Goal: Task Accomplishment & Management: Use online tool/utility

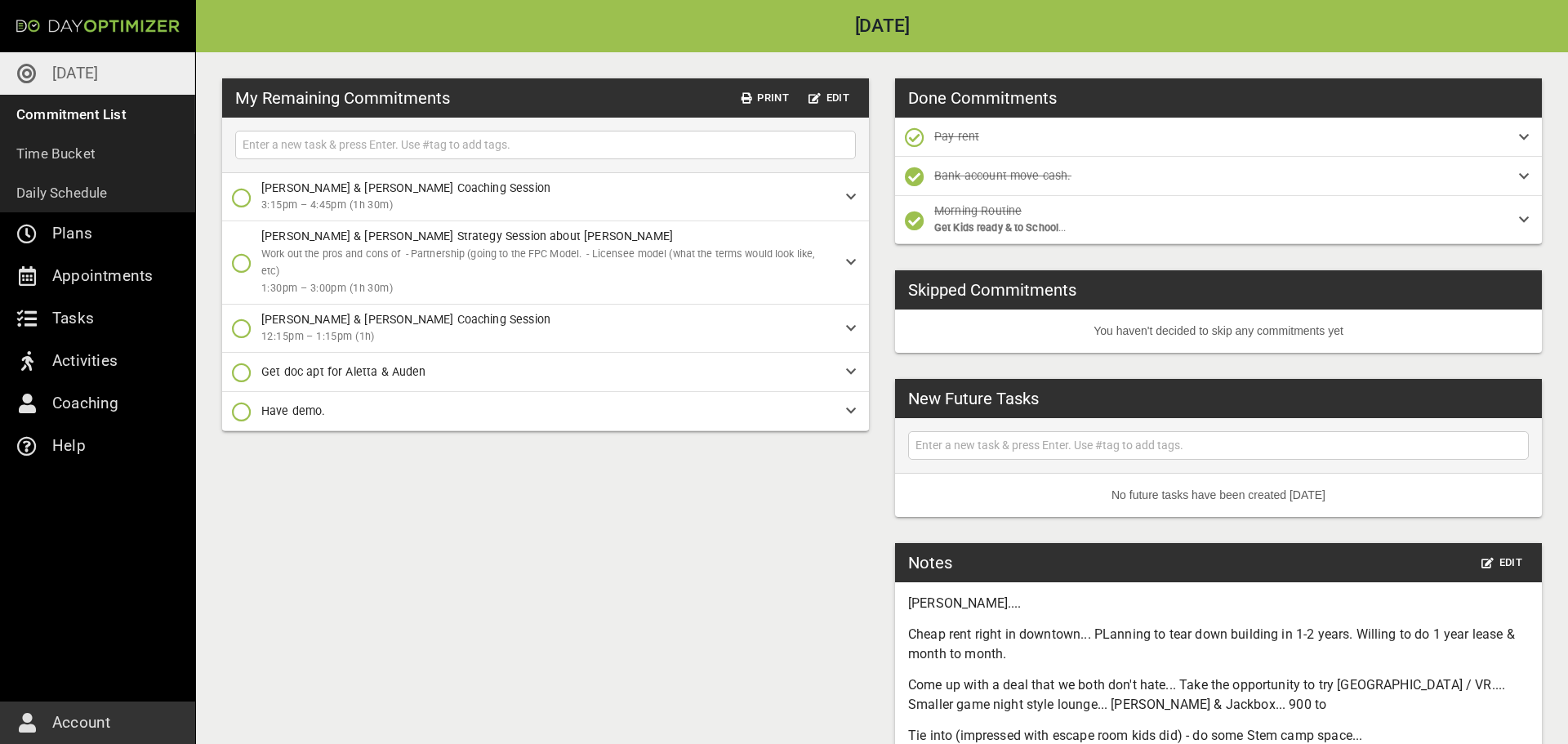
click at [758, 147] on input "text" at bounding box center [545, 145] width 612 height 20
click at [1512, 560] on span "Edit" at bounding box center [1502, 563] width 41 height 19
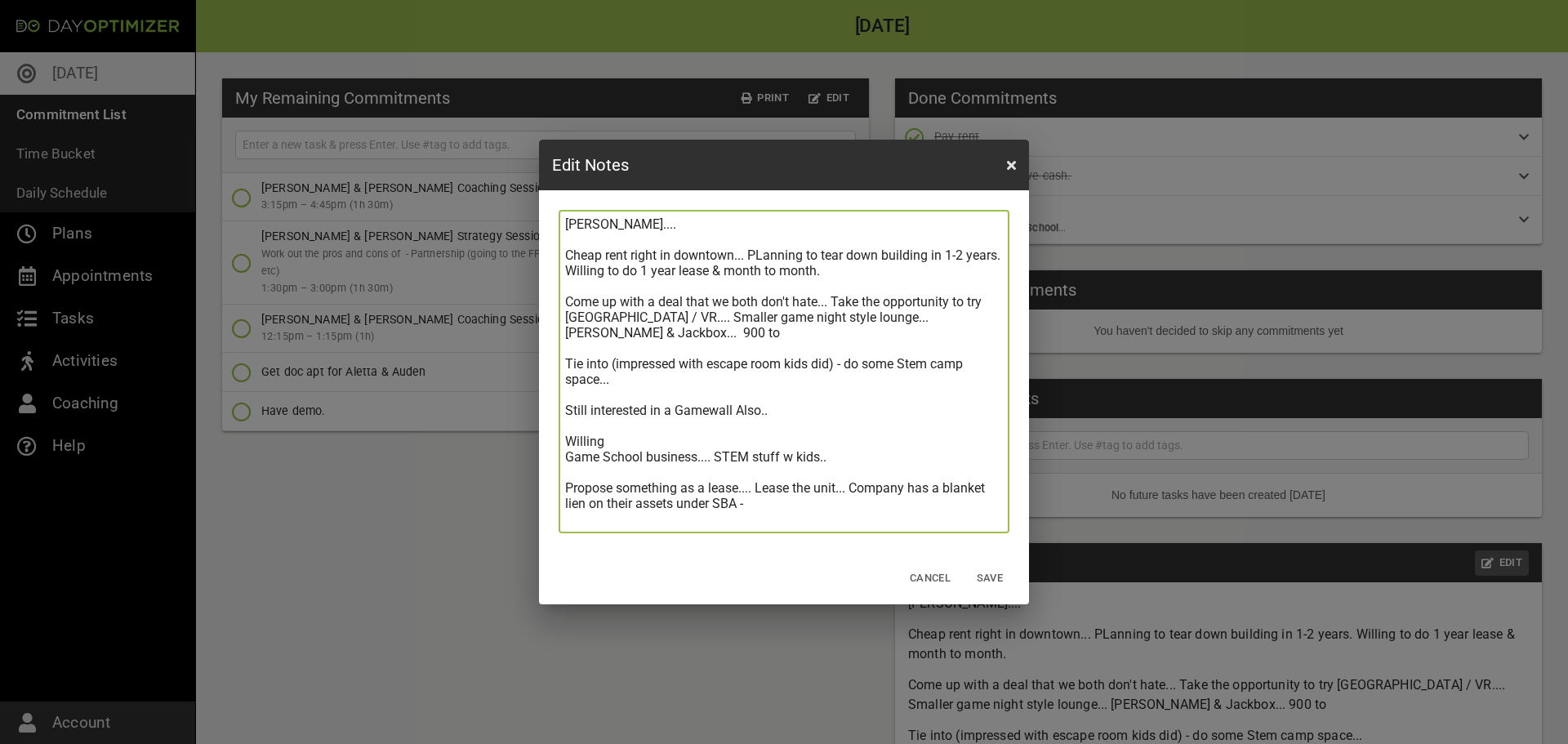
scroll to position [264, 0]
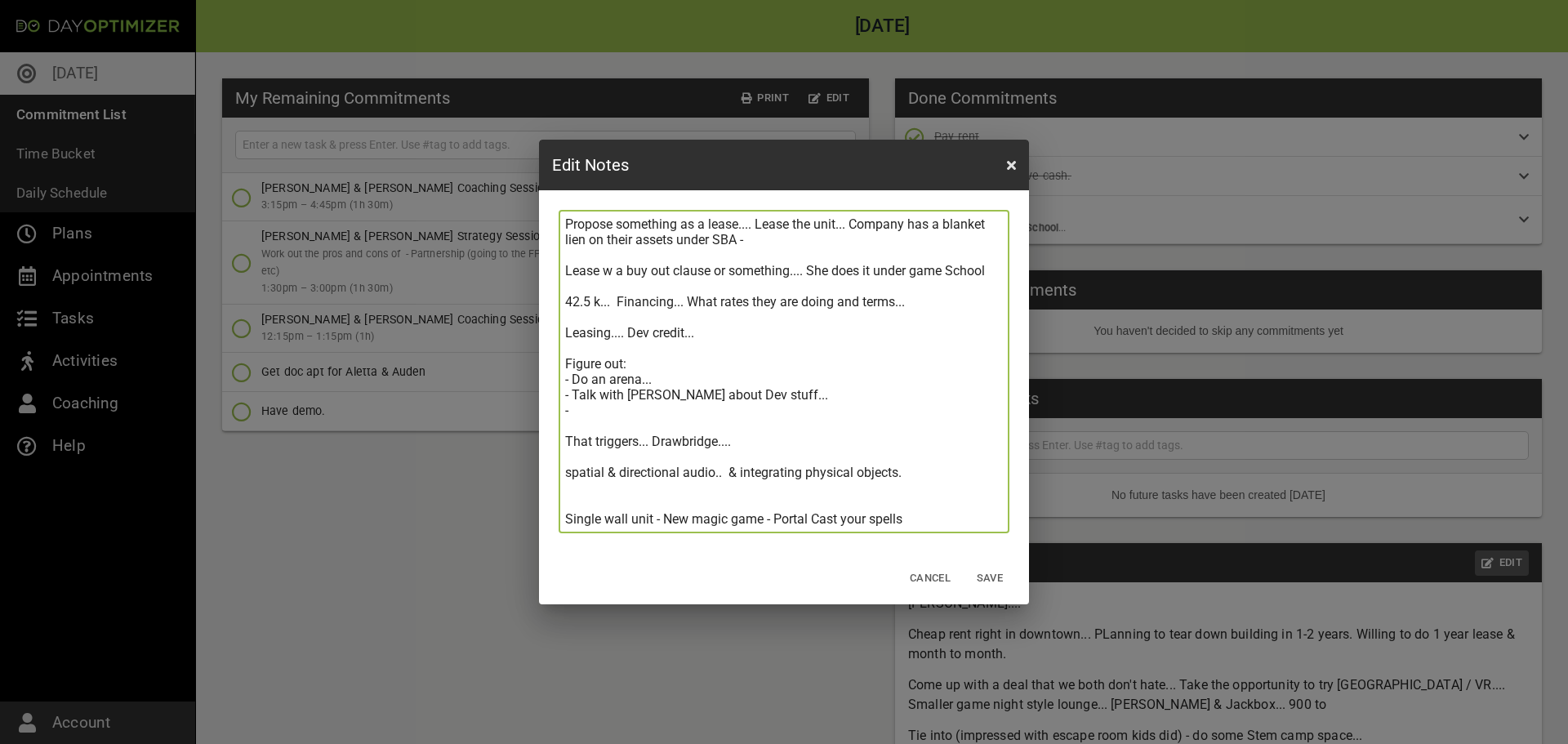
click at [927, 520] on textarea "[PERSON_NAME].... Cheap rent right in downtown... PLanning to tear down buildin…" at bounding box center [784, 372] width 438 height 311
type textarea "[PERSON_NAME].... Cheap rent right in downtown... PLanning to tear down buildin…"
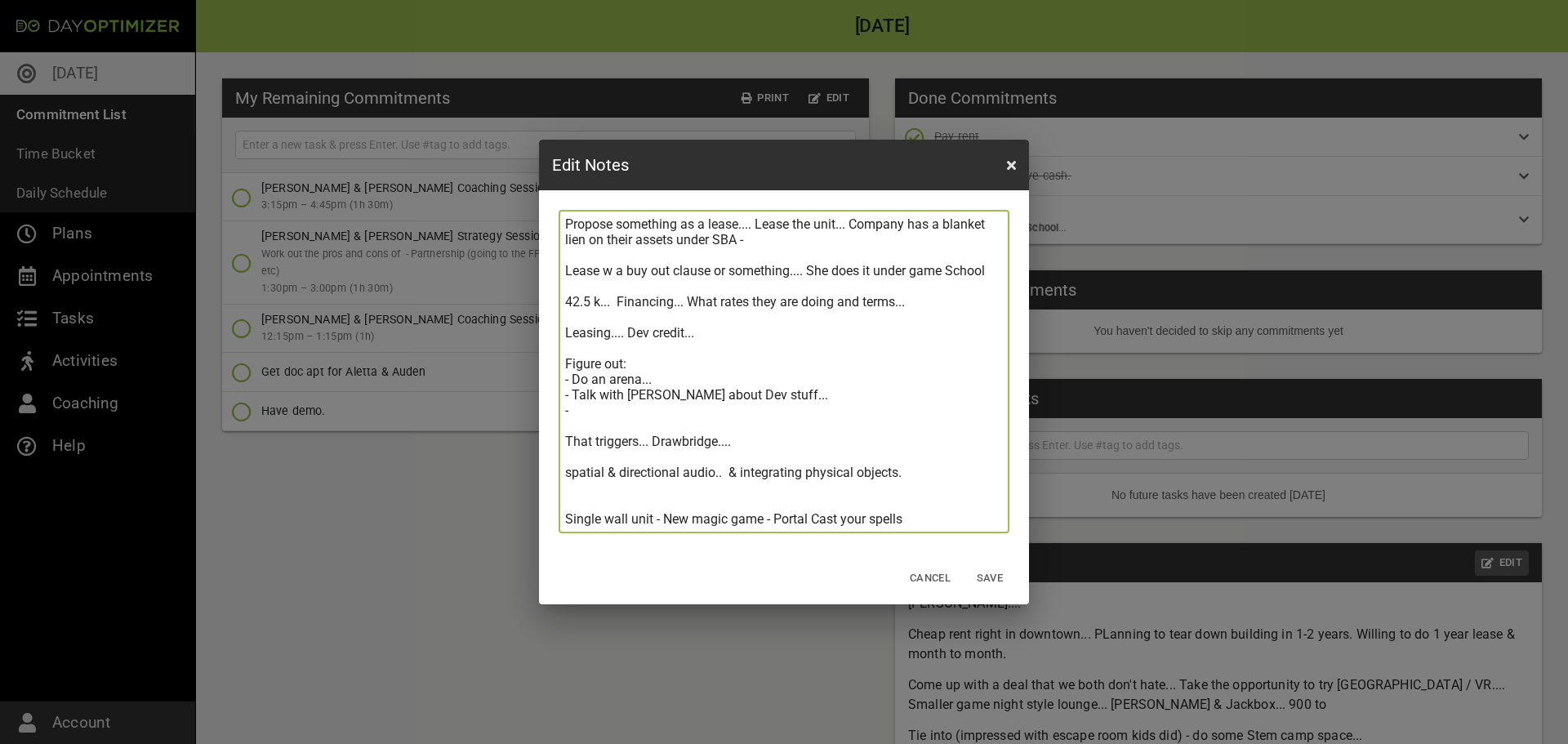
type textarea "[PERSON_NAME].... Cheap rent right in downtown... PLanning to tear down buildin…"
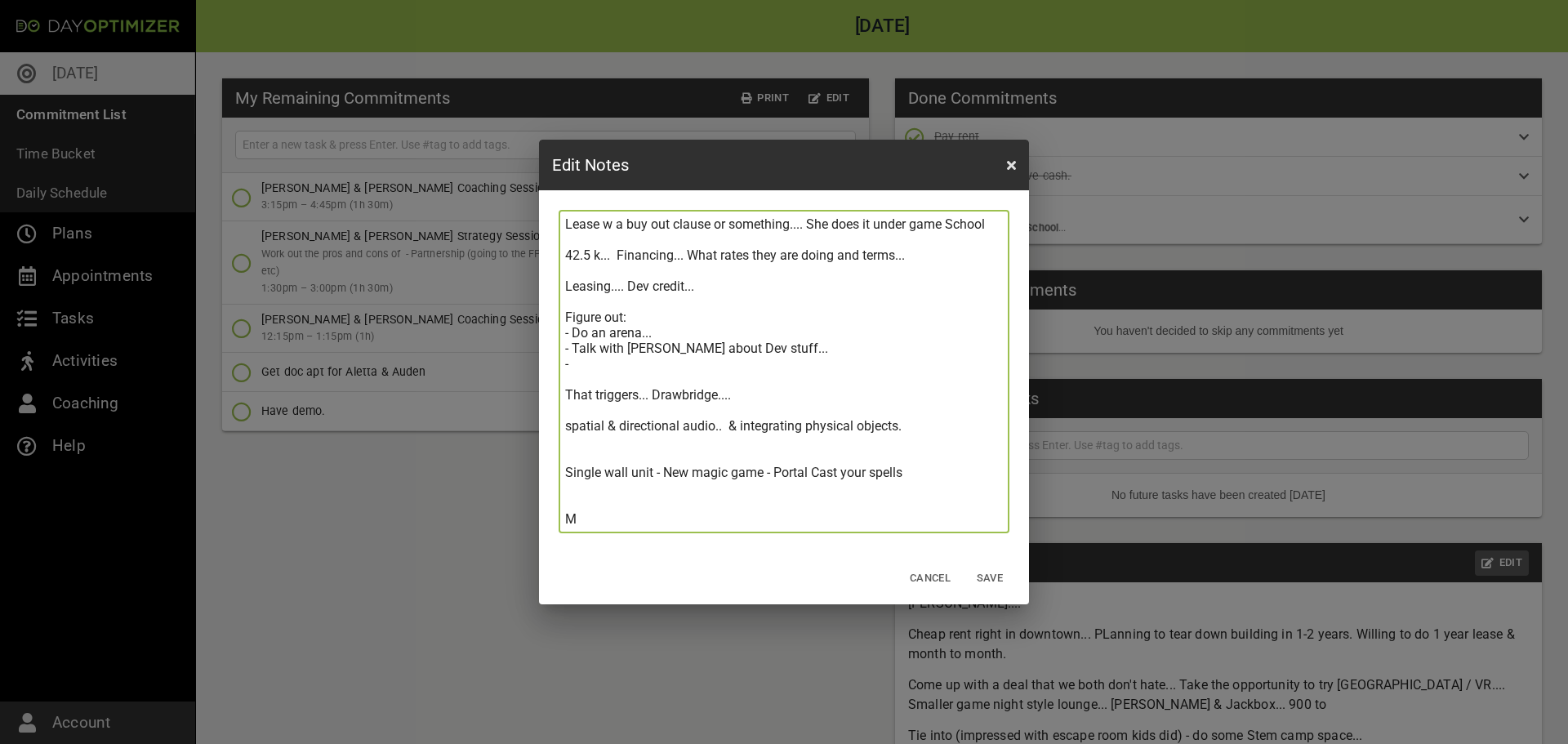
type textarea "[PERSON_NAME].... Cheap rent right in downtown... PLanning to tear down buildin…"
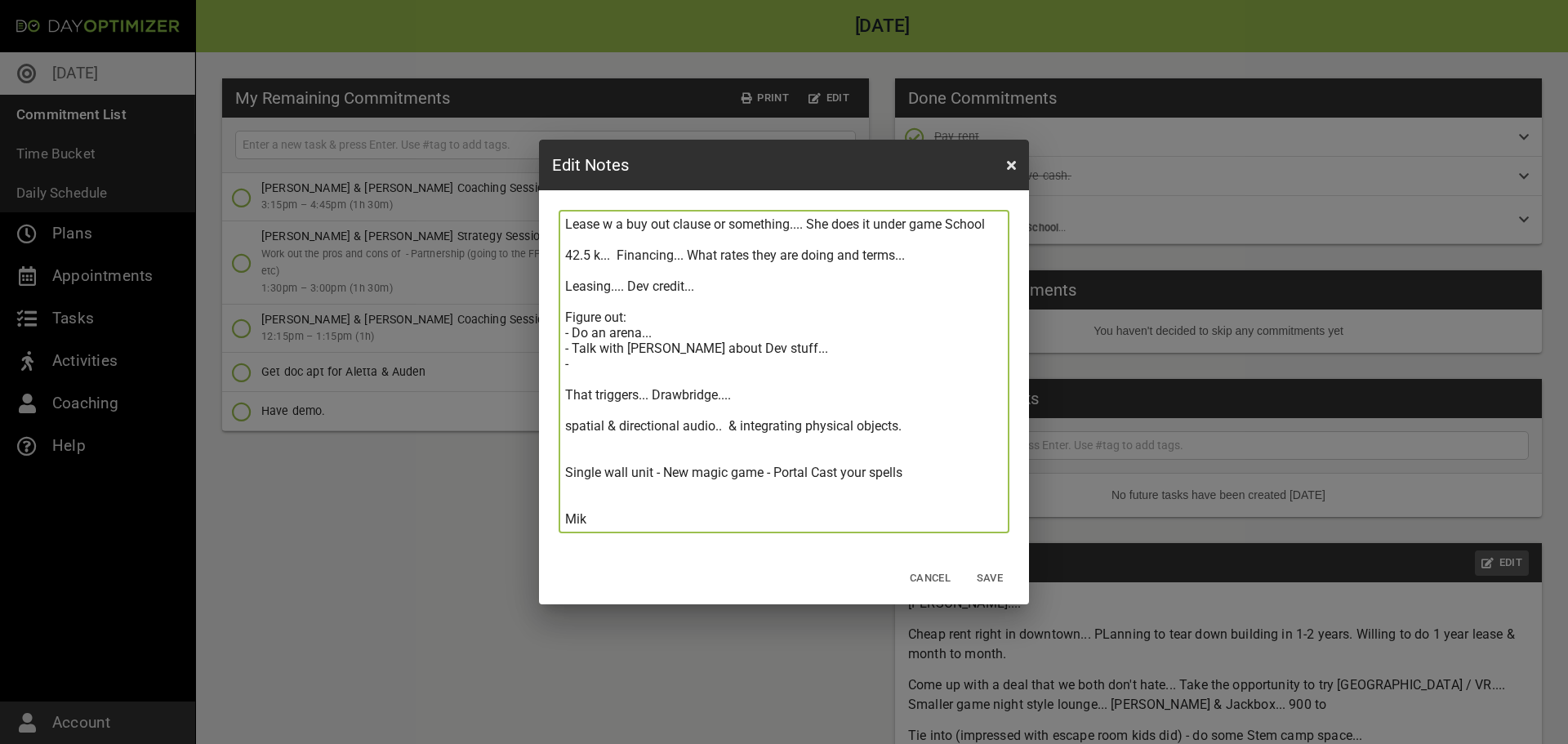
type textarea "[PERSON_NAME].... Cheap rent right in downtown... PLanning to tear down buildin…"
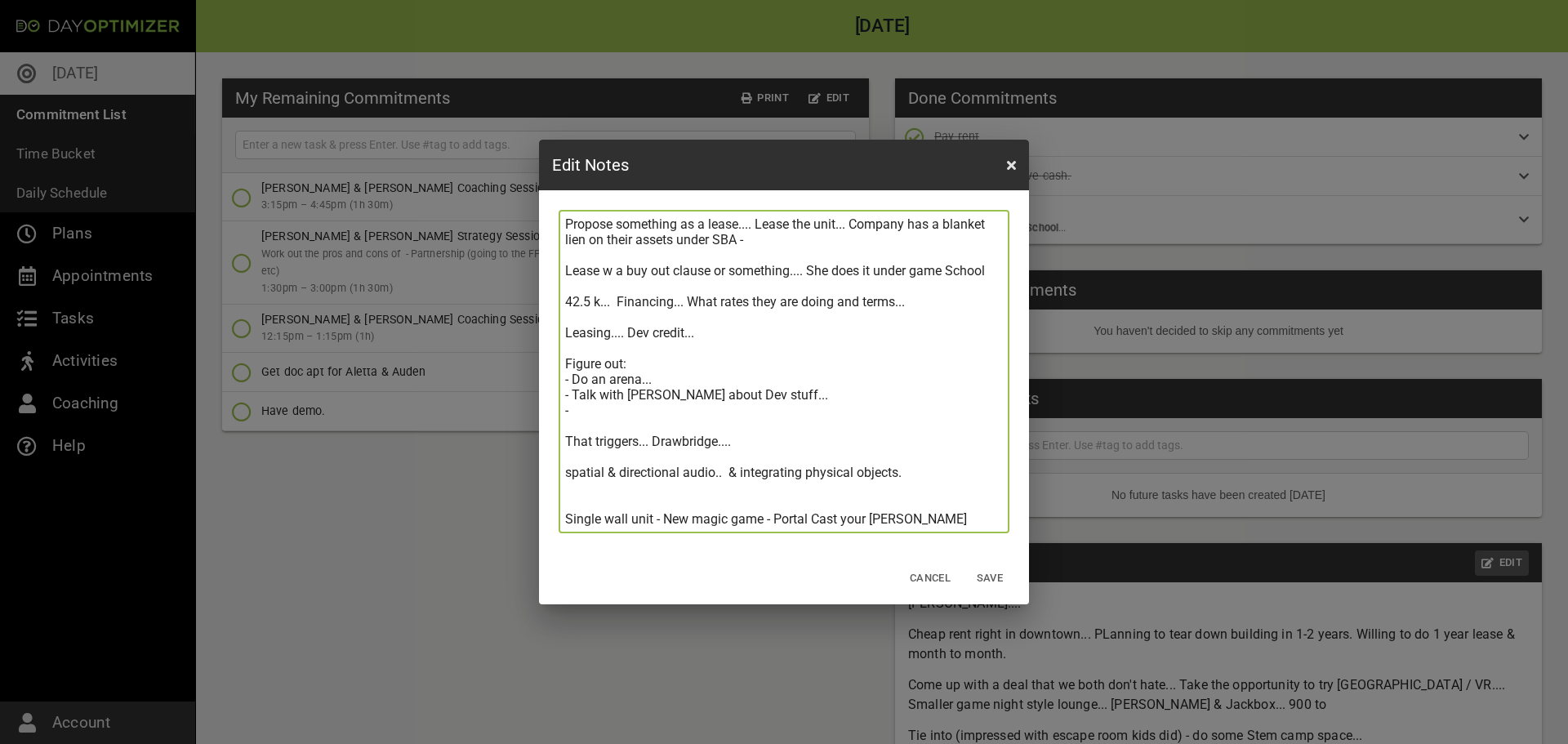
type textarea "[PERSON_NAME].... Cheap rent right in downtown... PLanning to tear down buildin…"
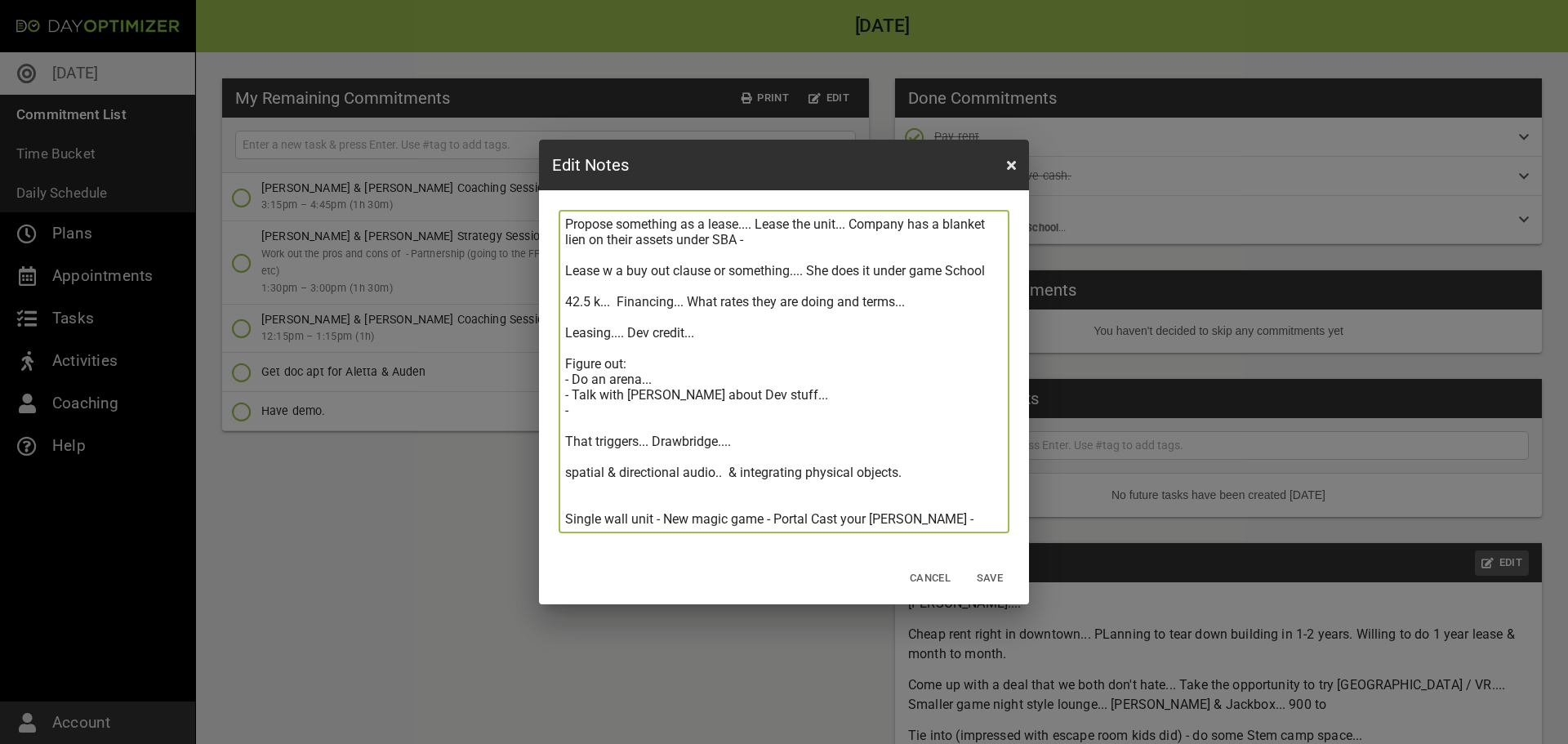
type textarea "[PERSON_NAME].... Cheap rent right in downtown... PLanning to tear down buildin…"
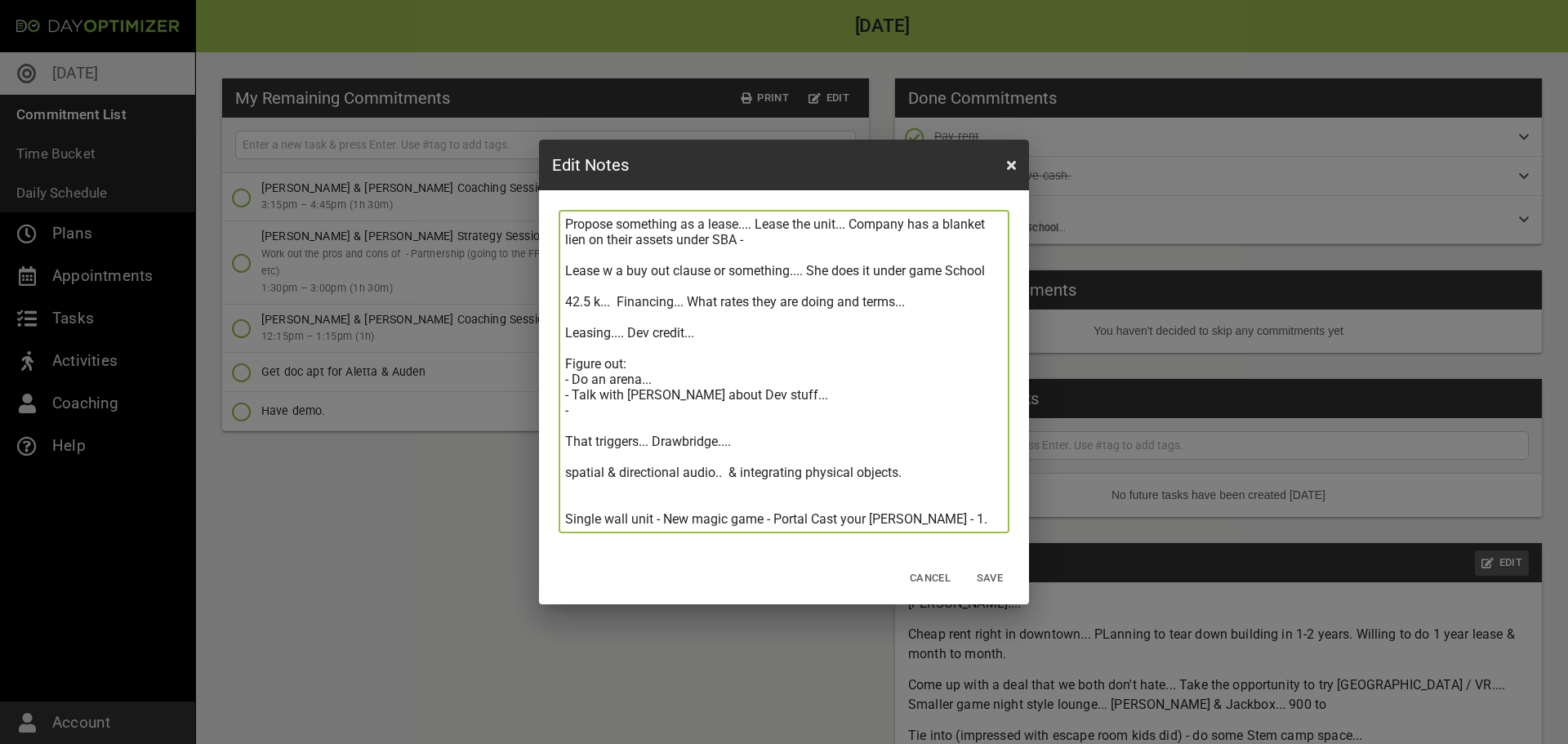
type textarea "[PERSON_NAME].... Cheap rent right in downtown... PLanning to tear down buildin…"
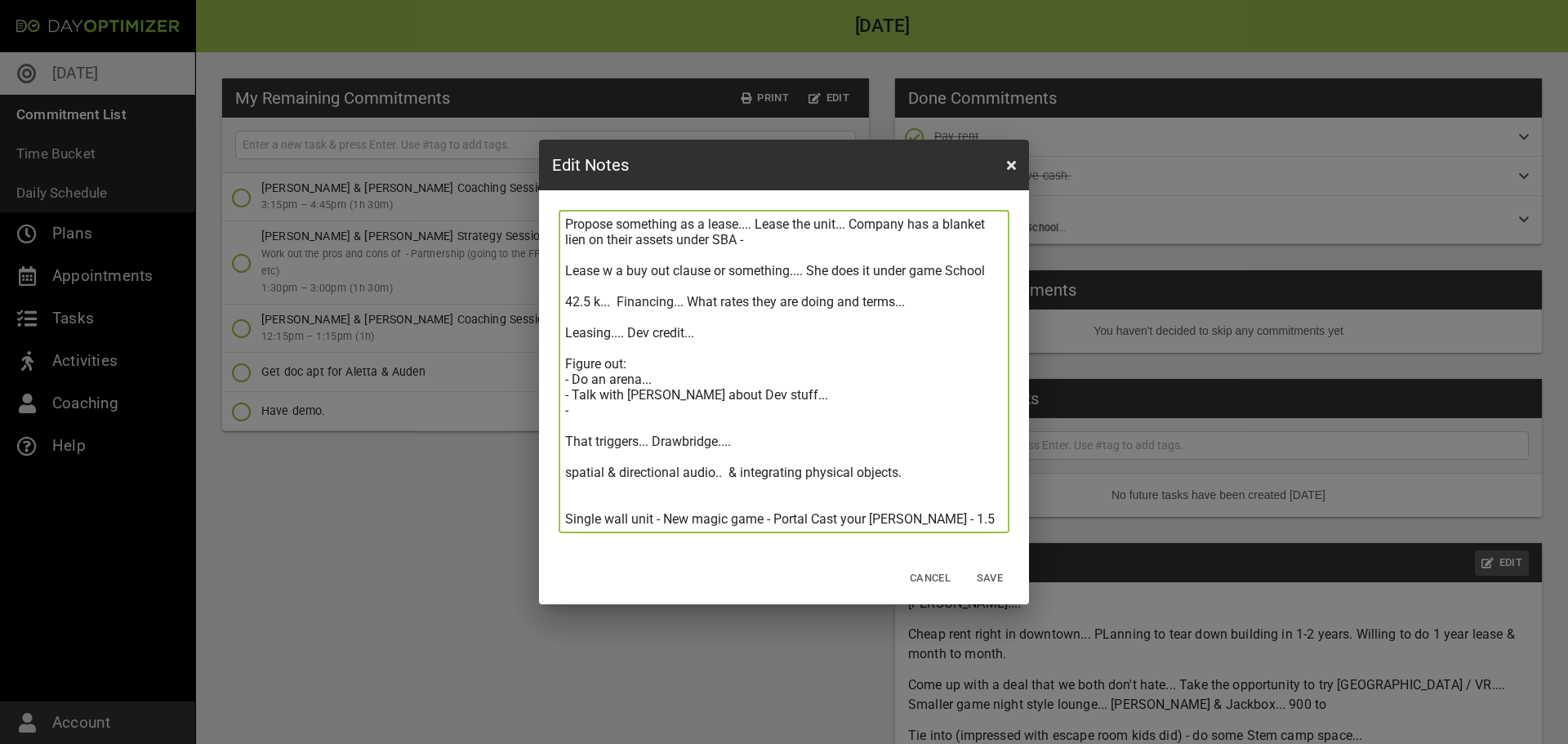
type textarea "[PERSON_NAME].... Cheap rent right in downtown... PLanning to tear down buildin…"
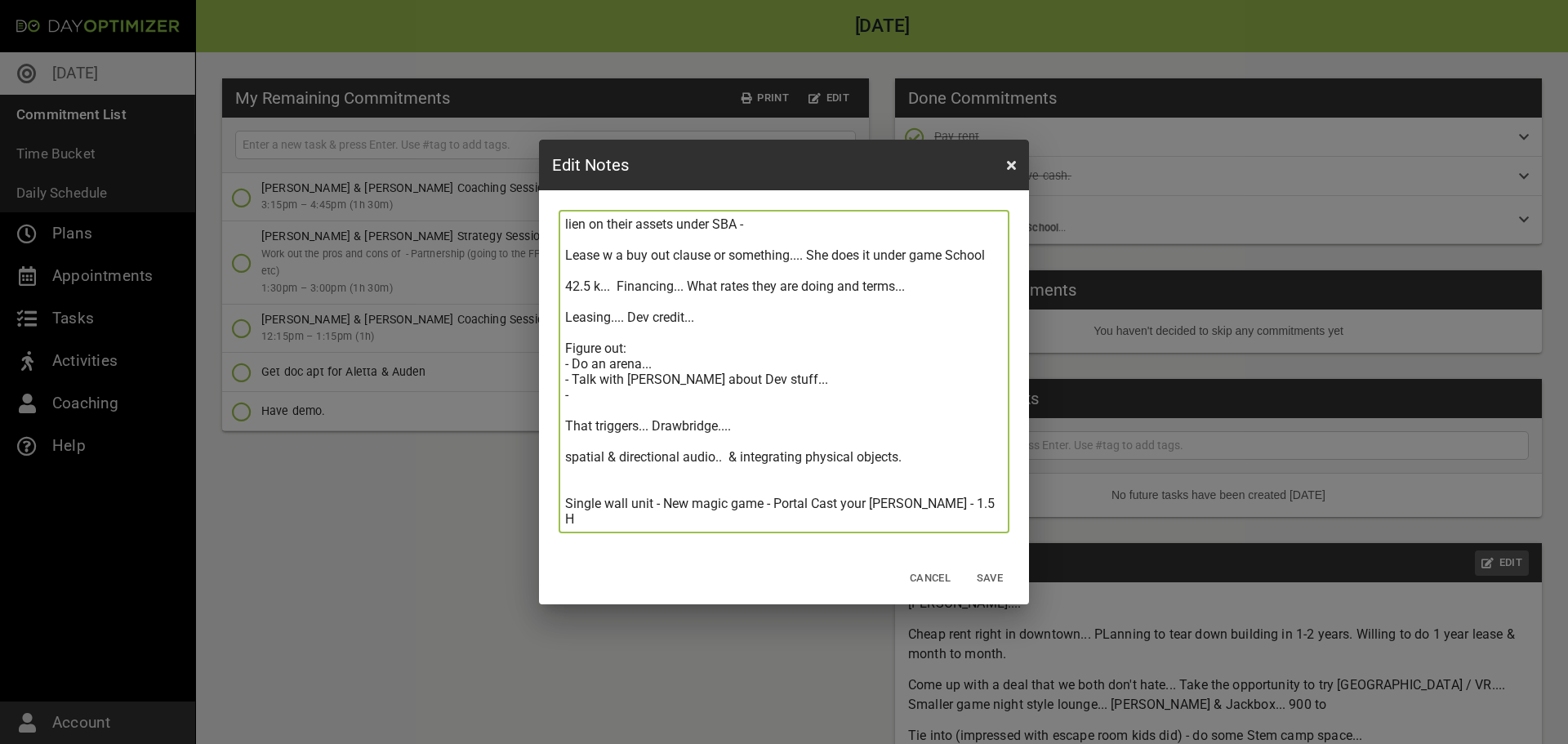
type textarea "[PERSON_NAME].... Cheap rent right in downtown... PLanning to tear down buildin…"
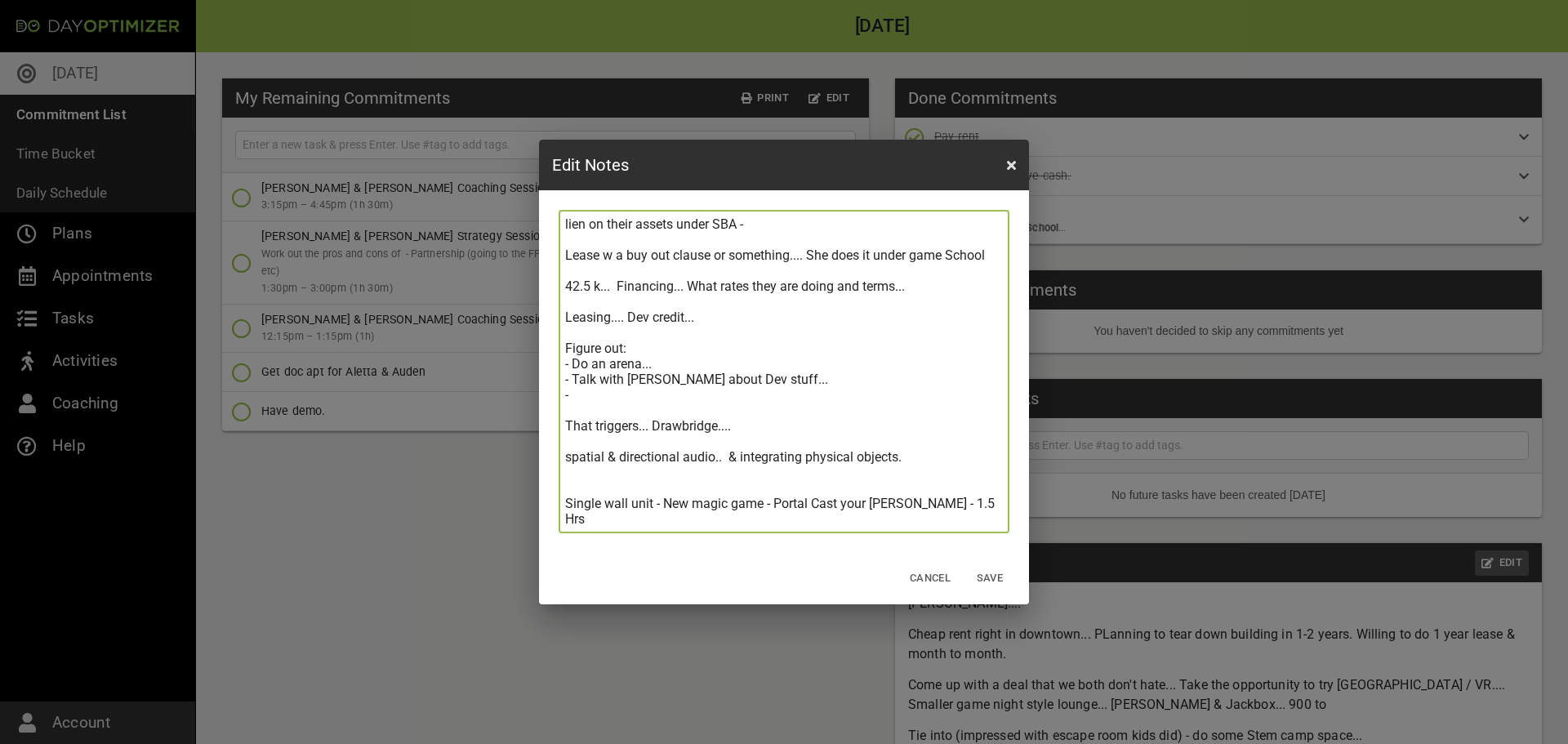
type textarea "[PERSON_NAME].... Cheap rent right in downtown... PLanning to tear down buildin…"
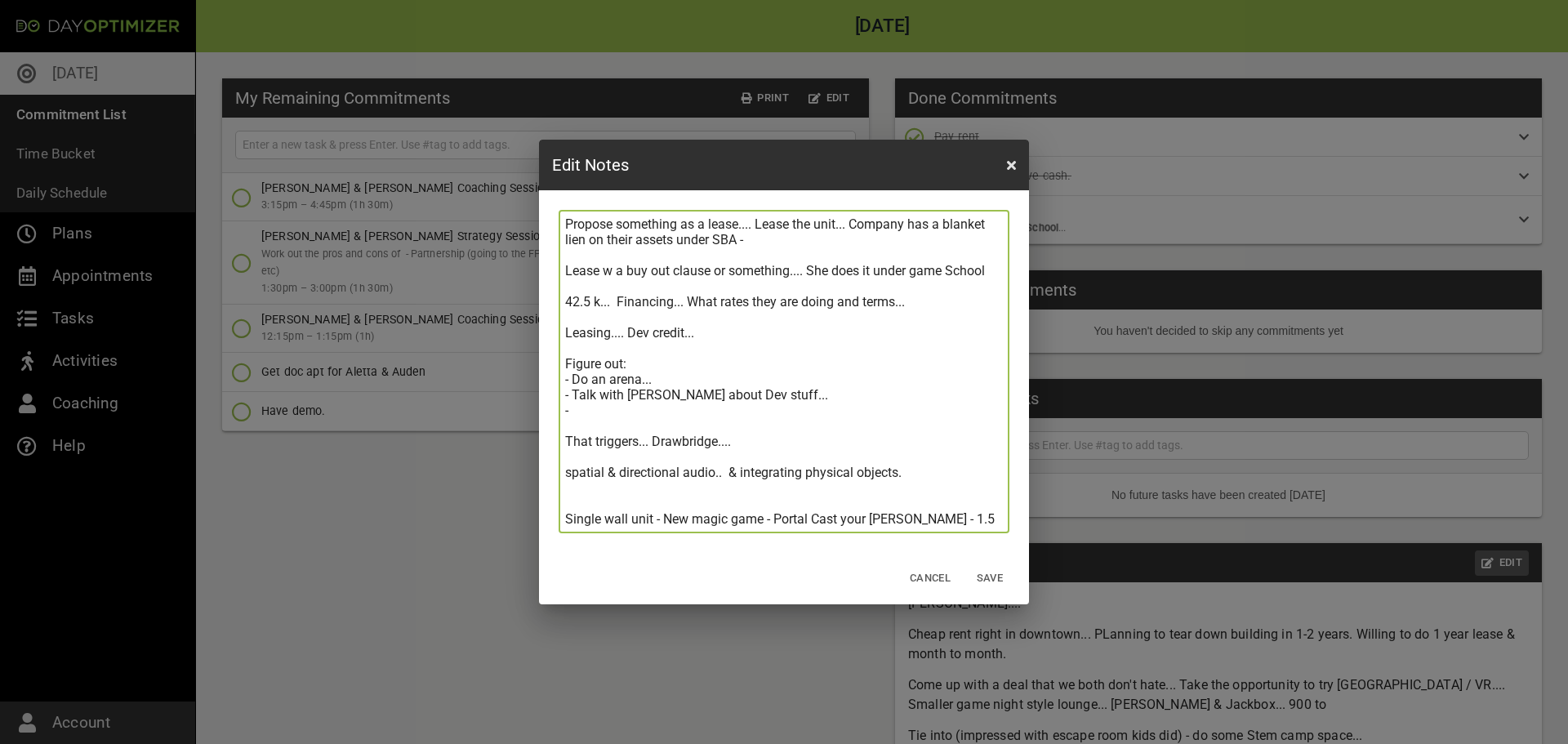
type textarea "[PERSON_NAME].... Cheap rent right in downtown... PLanning to tear down buildin…"
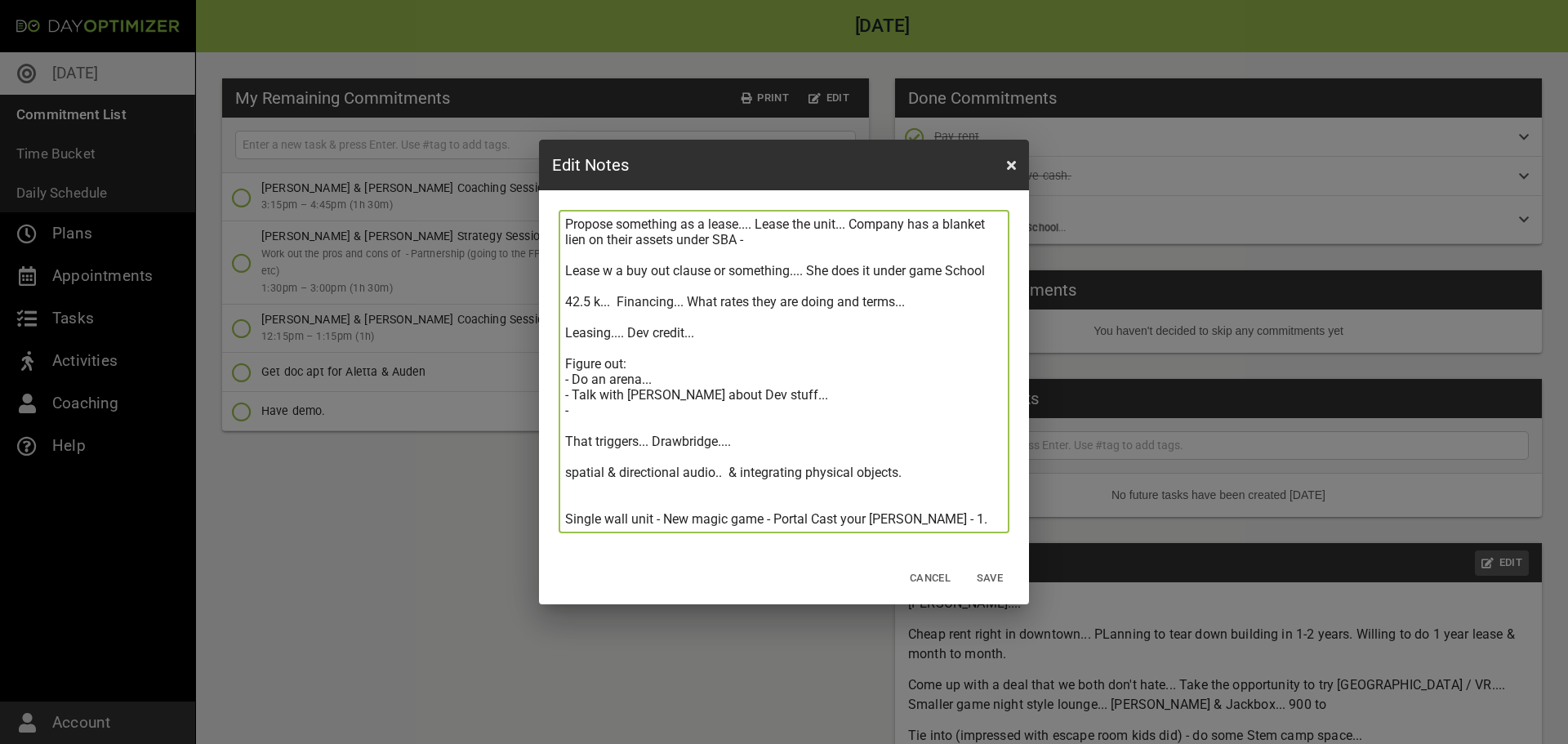
type textarea "[PERSON_NAME].... Cheap rent right in downtown... PLanning to tear down buildin…"
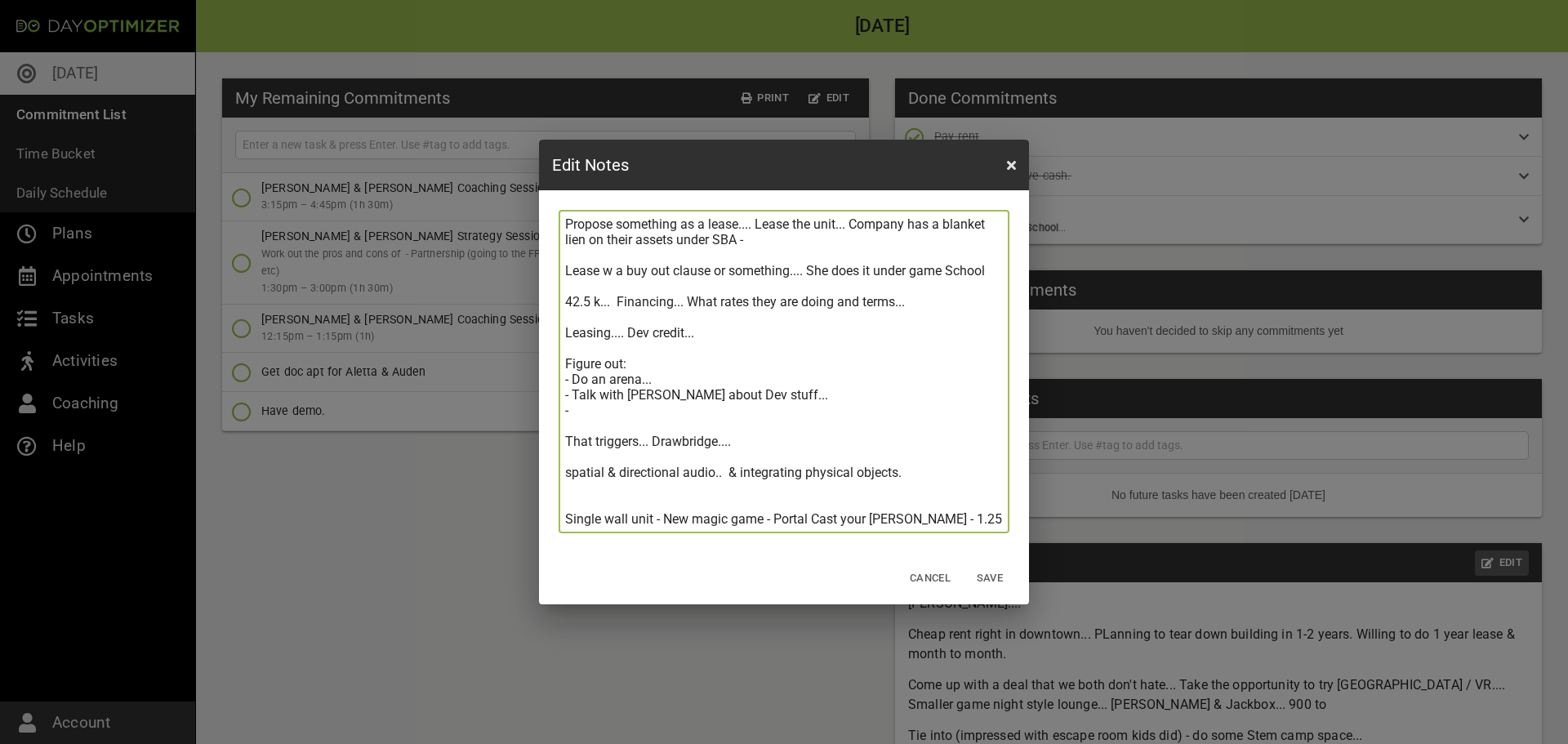
type textarea "[PERSON_NAME].... Cheap rent right in downtown... PLanning to tear down buildin…"
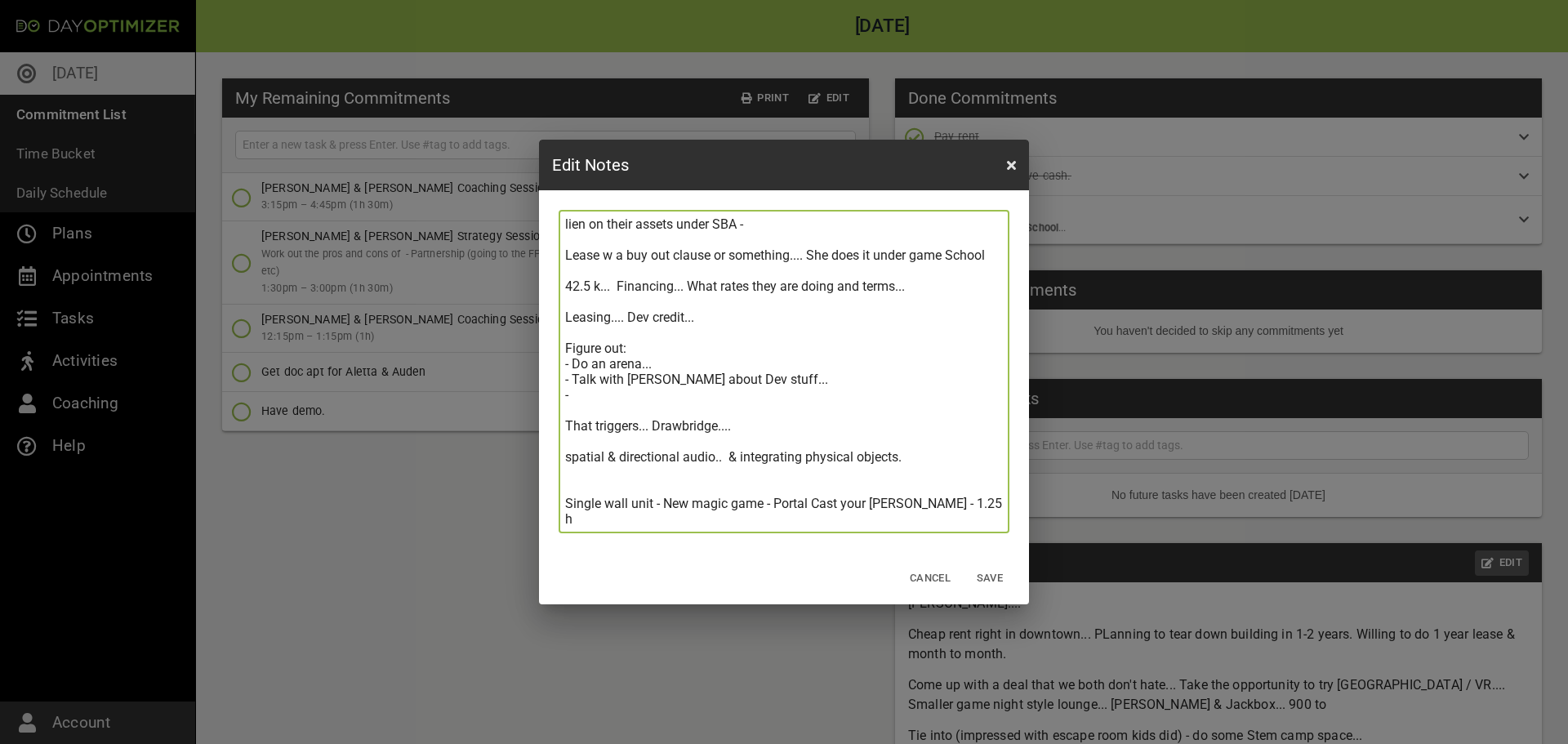
type textarea "[PERSON_NAME].... Cheap rent right in downtown... PLanning to tear down buildin…"
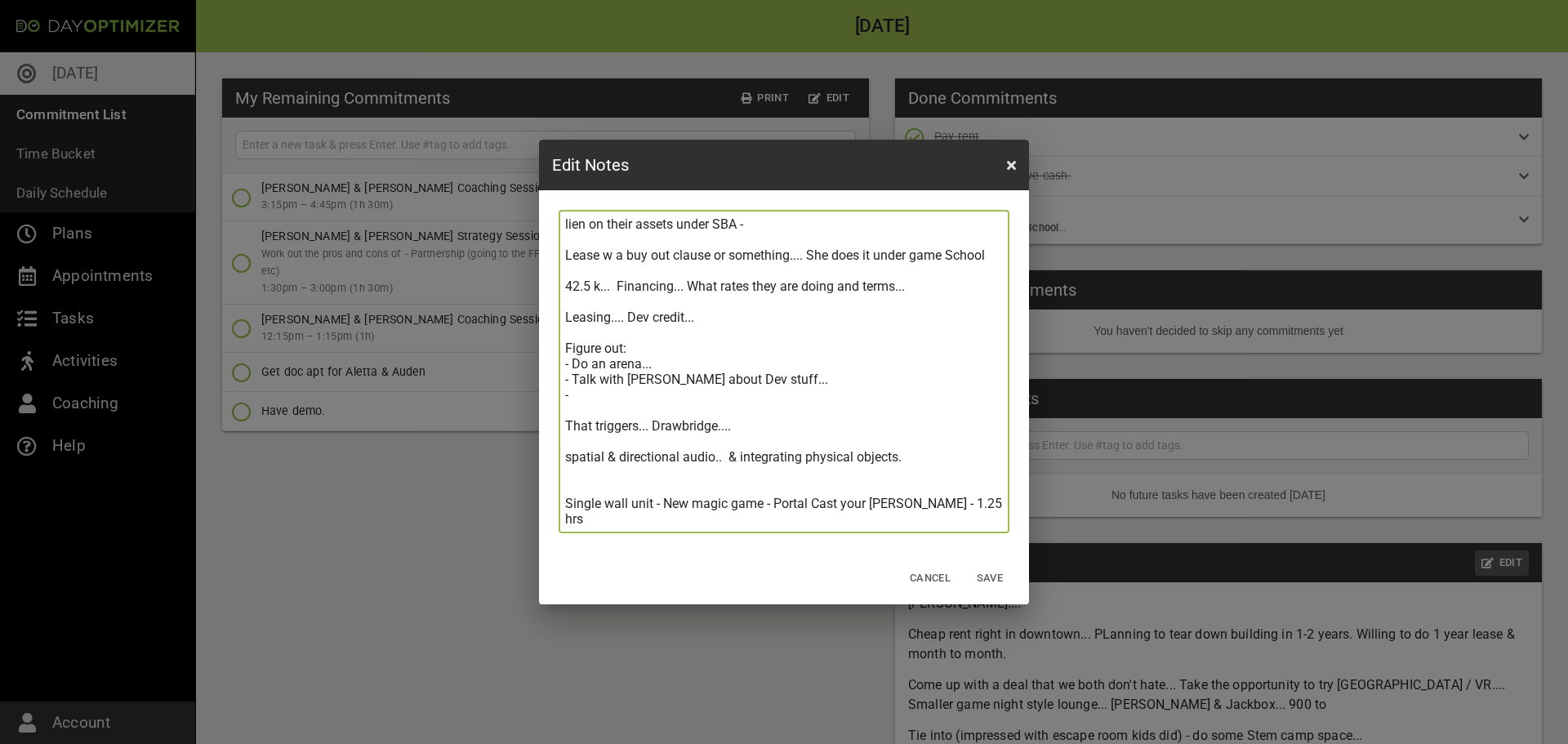
scroll to position [326, 0]
type textarea "[PERSON_NAME].... Cheap rent right in downtown... PLanning to tear down buildin…"
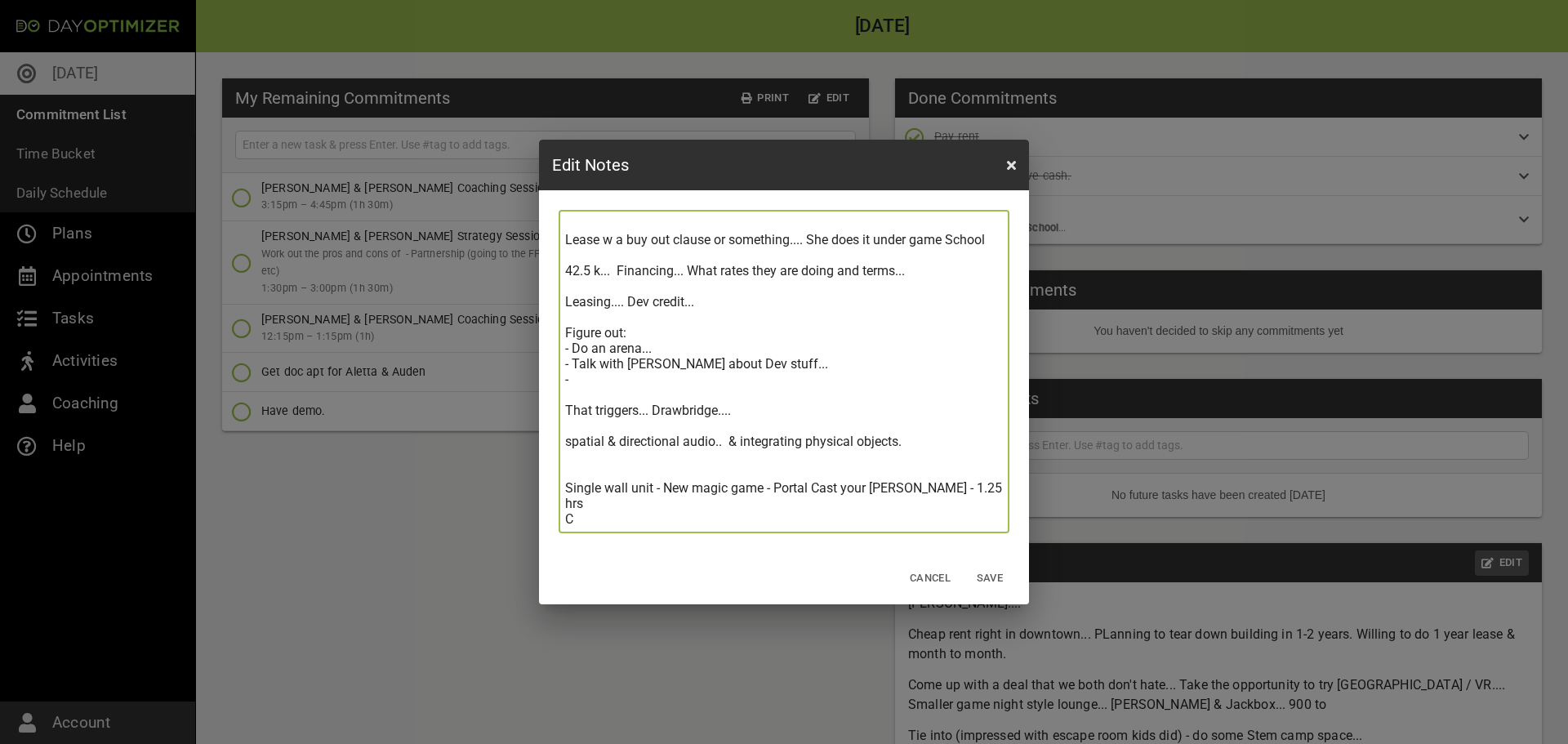
type textarea "[PERSON_NAME].... Cheap rent right in downtown... PLanning to tear down buildin…"
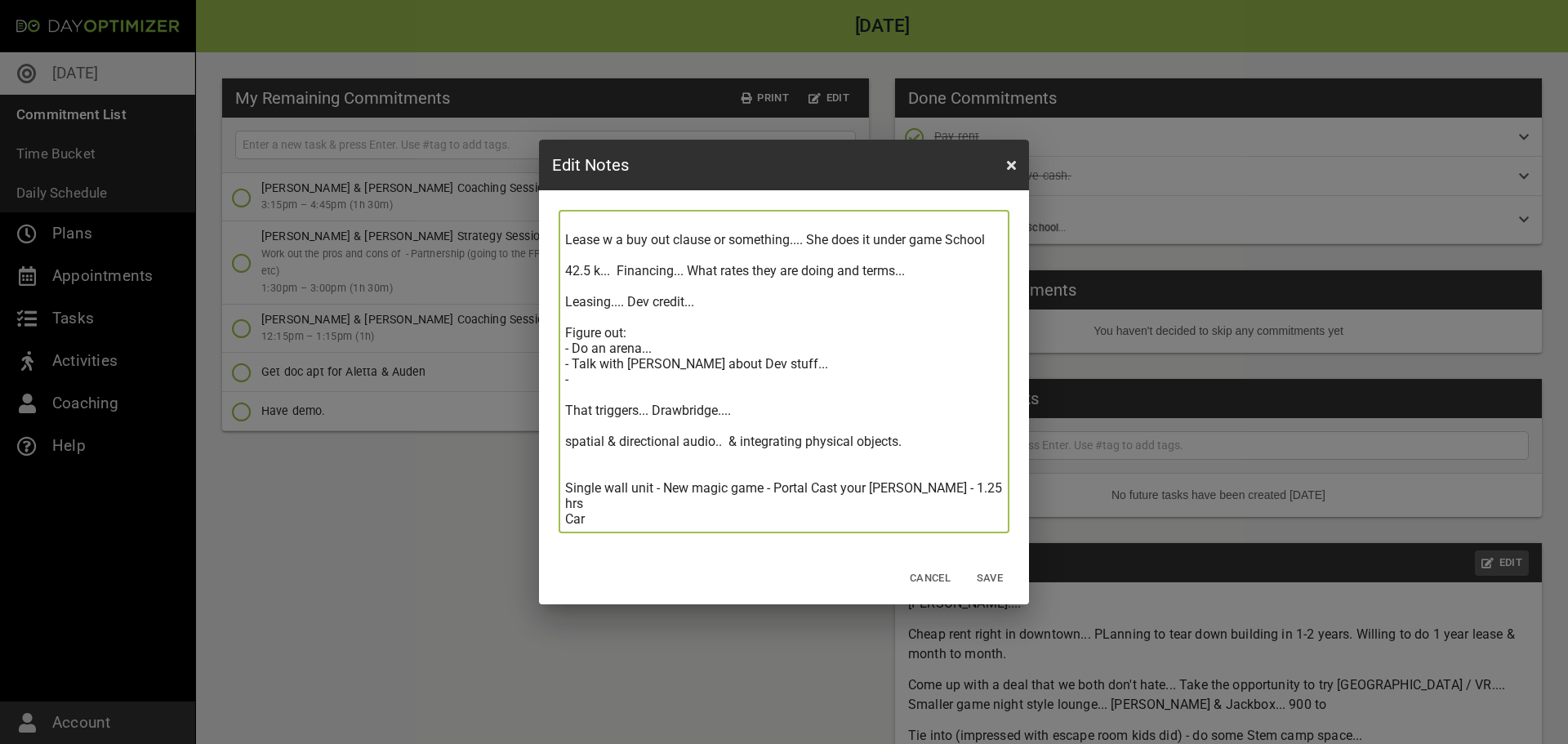
type textarea "[PERSON_NAME].... Cheap rent right in downtown... PLanning to tear down buildin…"
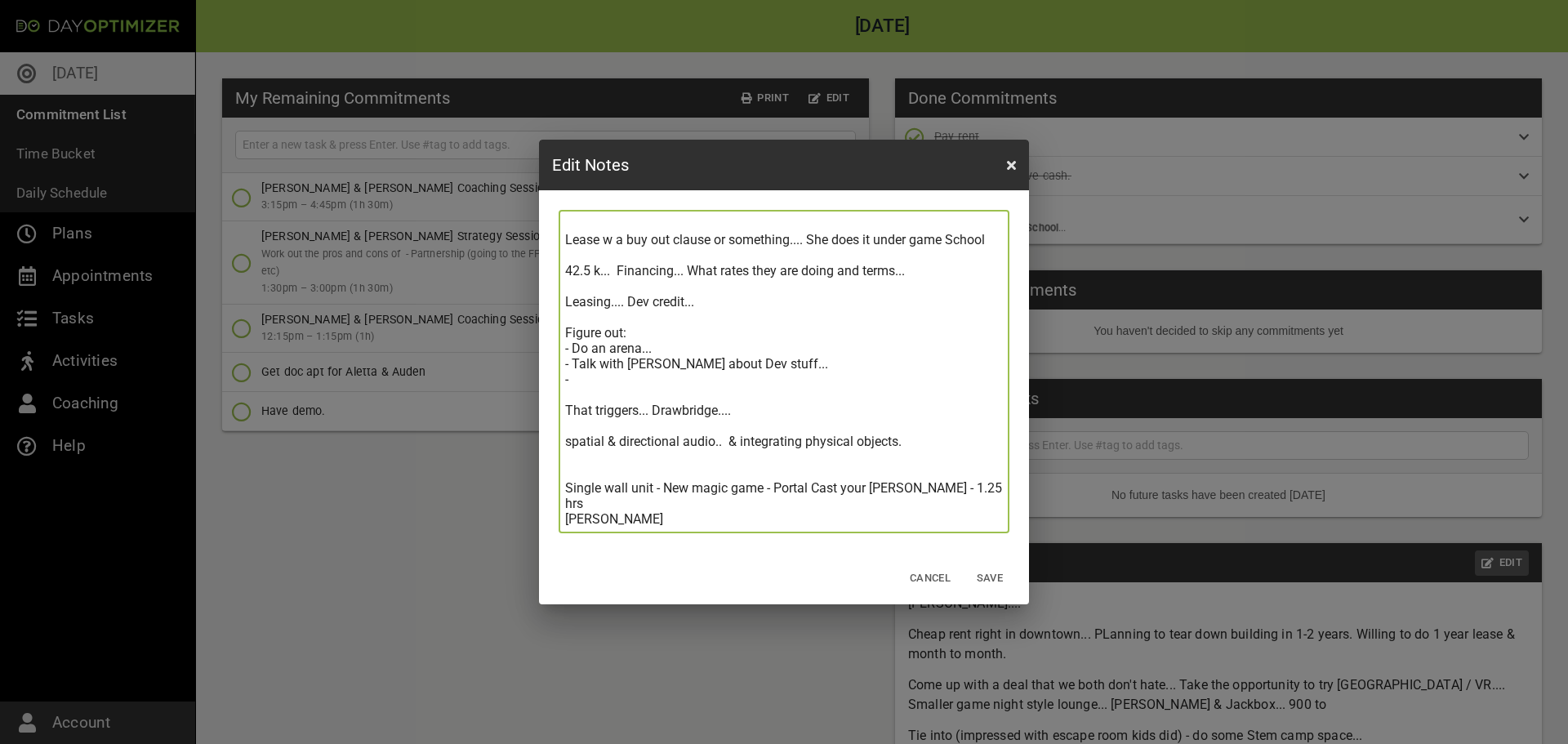
type textarea "[PERSON_NAME].... Cheap rent right in downtown... PLanning to tear down buildin…"
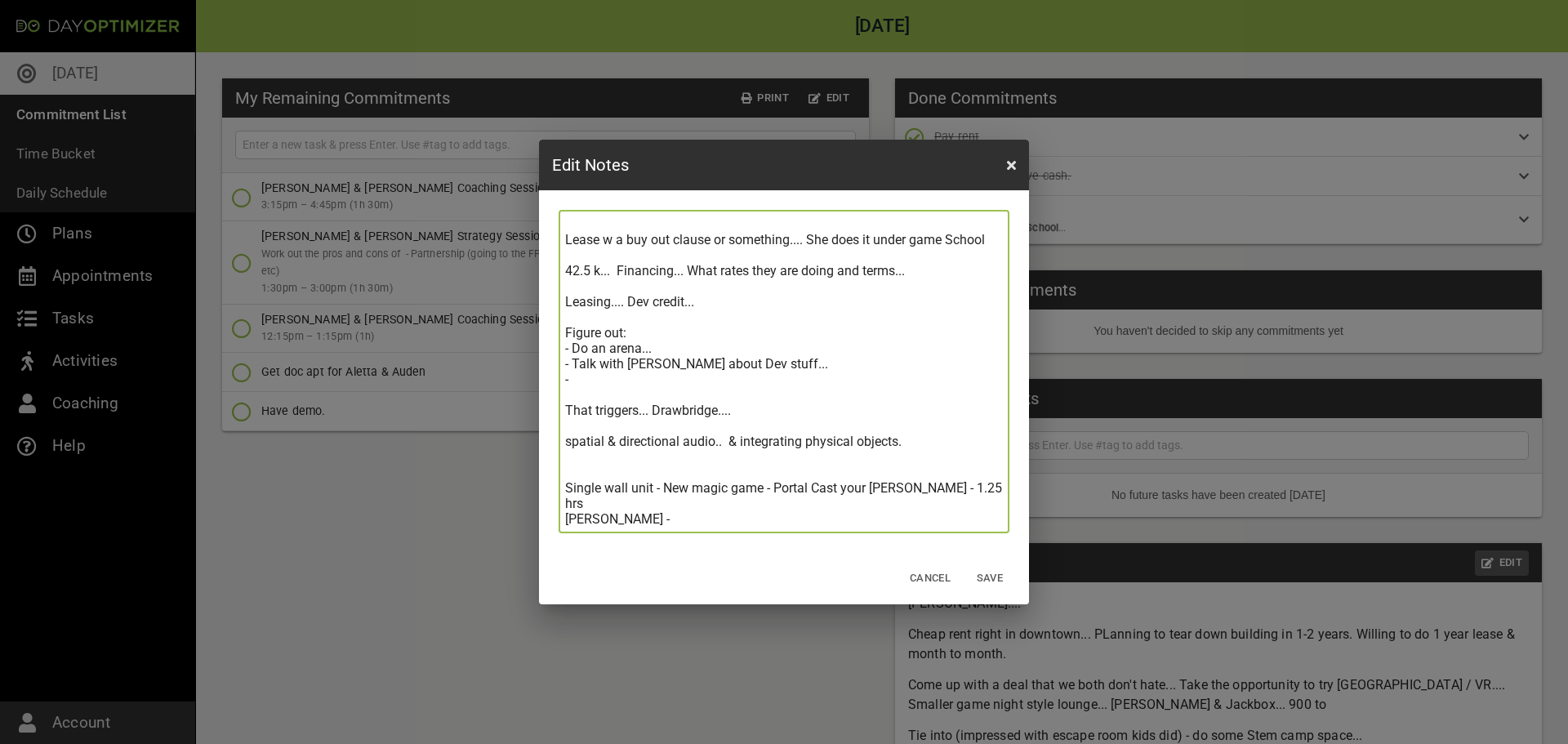
type textarea "[PERSON_NAME].... Cheap rent right in downtown... PLanning to tear down buildin…"
click at [643, 524] on textarea "[PERSON_NAME].... Cheap rent right in downtown... PLanning to tear down buildin…" at bounding box center [784, 372] width 438 height 311
type textarea "[PERSON_NAME].... Cheap rent right in downtown... PLanning to tear down buildin…"
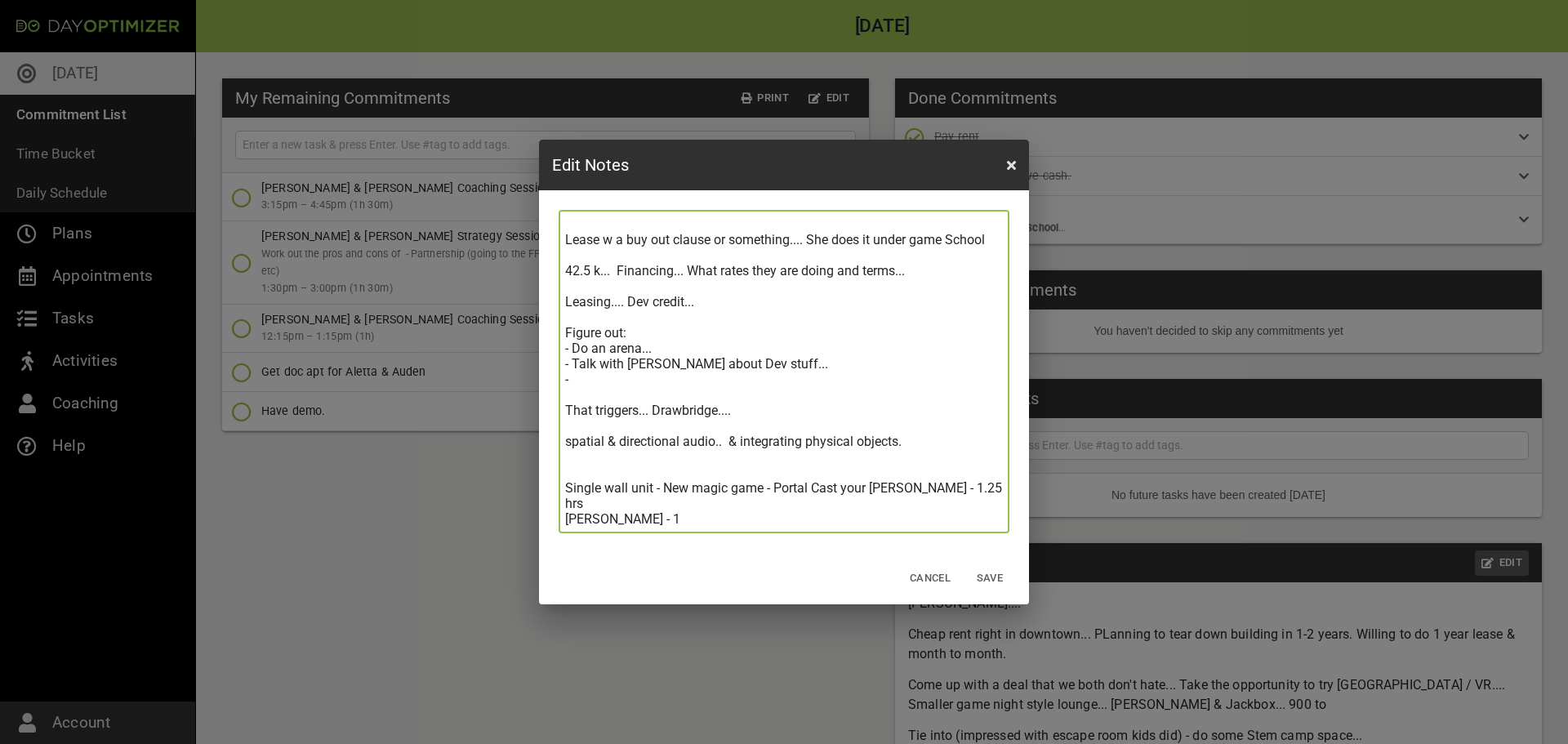
type textarea "[PERSON_NAME].... Cheap rent right in downtown... PLanning to tear down buildin…"
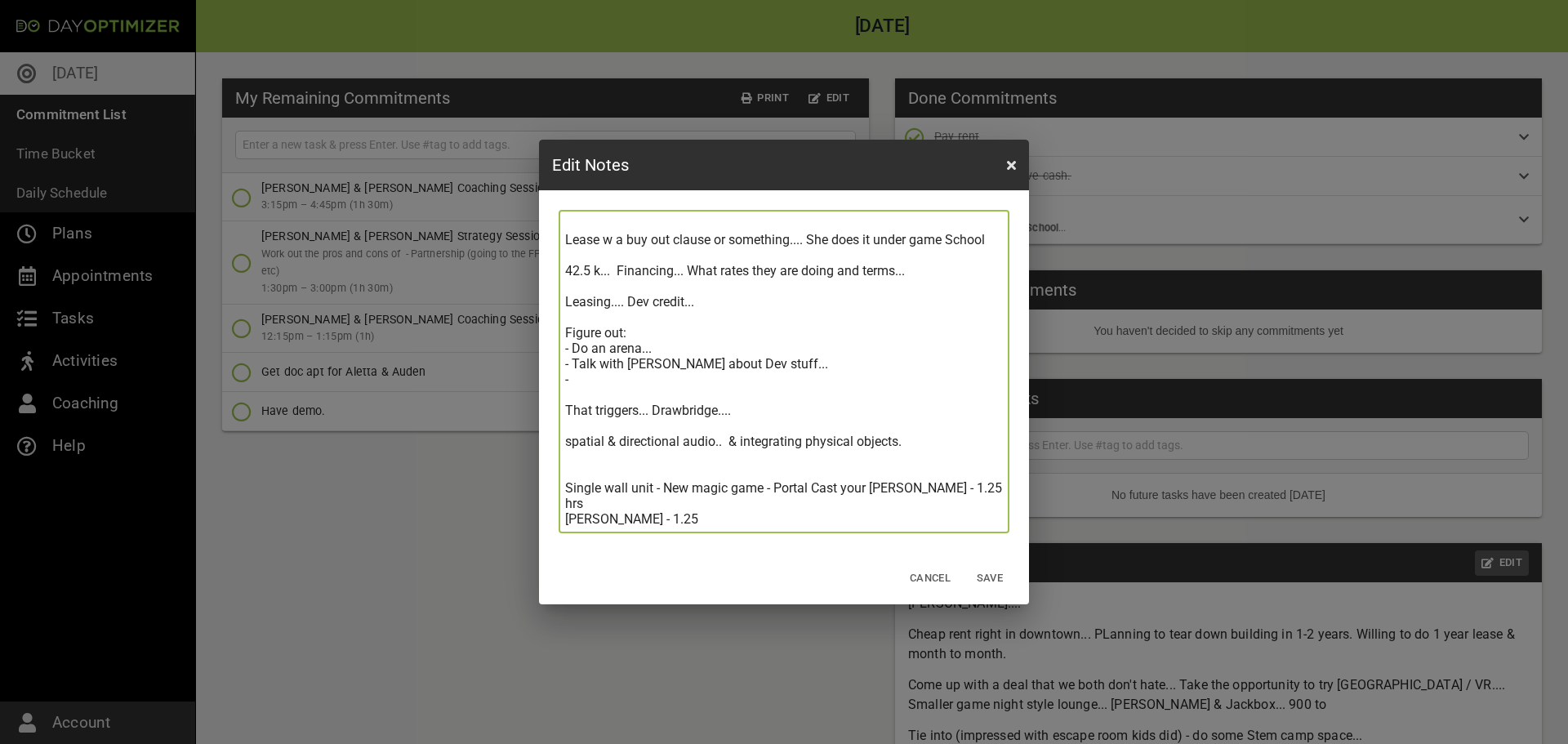
type textarea "[PERSON_NAME].... Cheap rent right in downtown... PLanning to tear down buildin…"
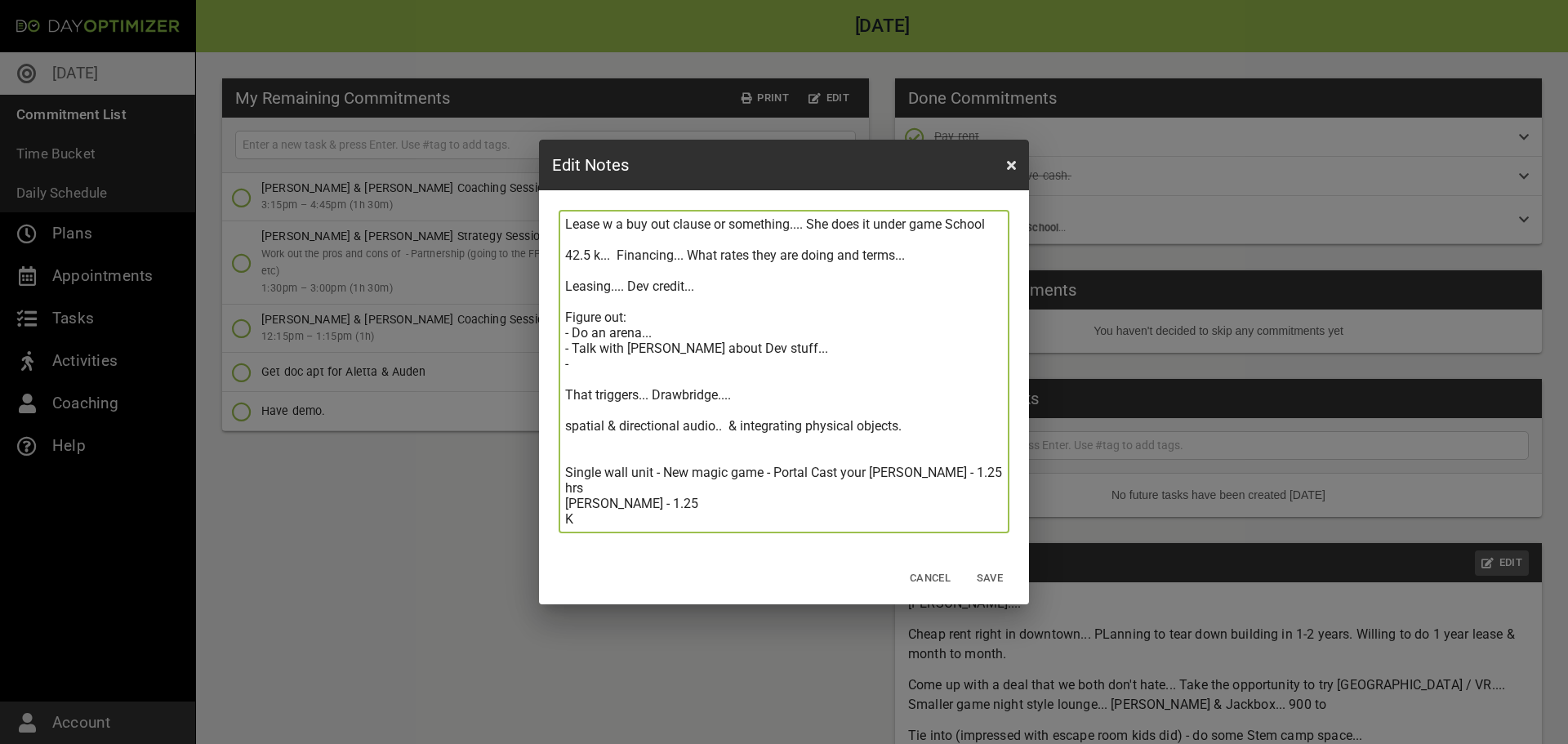
type textarea "[PERSON_NAME].... Cheap rent right in downtown... PLanning to tear down buildin…"
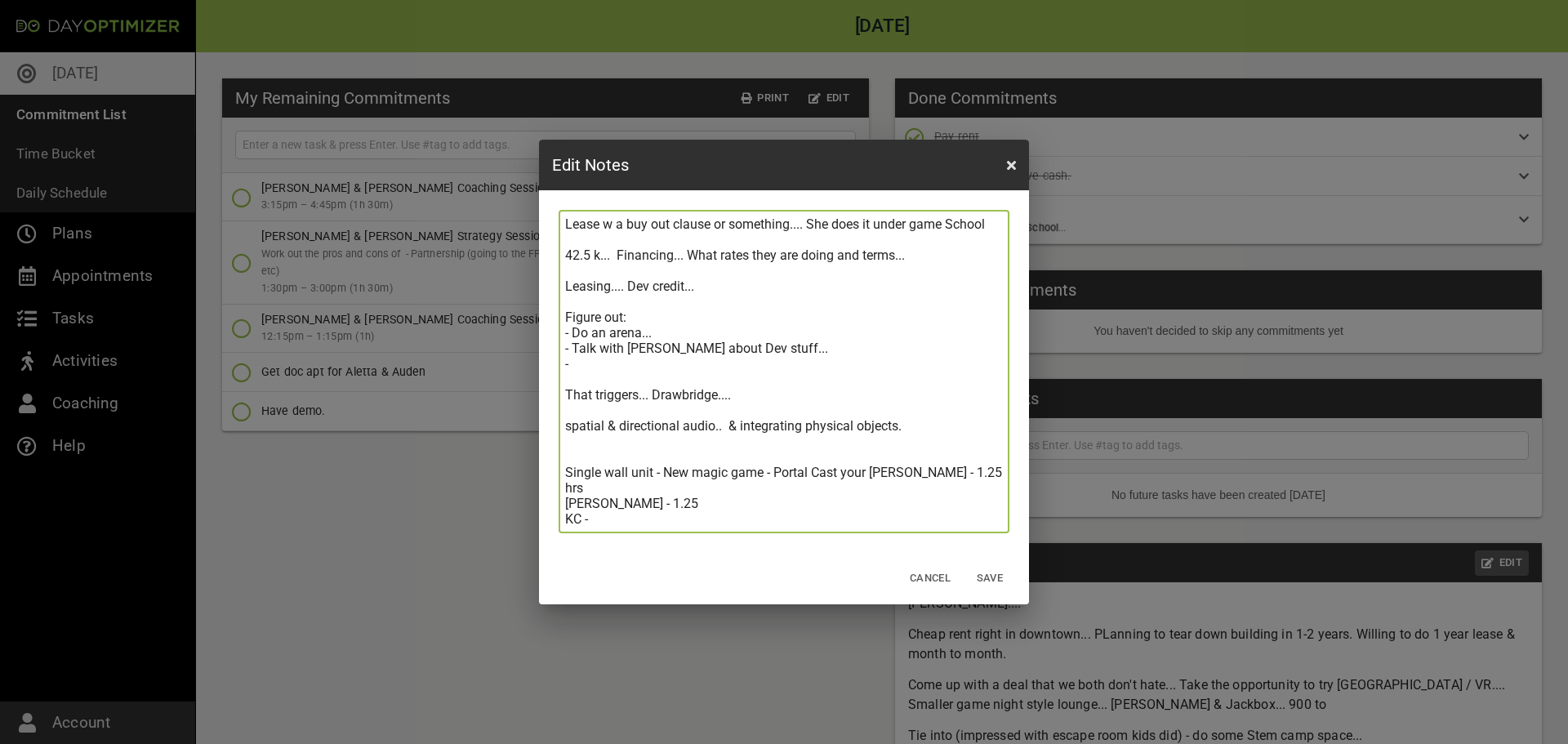
type textarea "[PERSON_NAME].... Cheap rent right in downtown... PLanning to tear down buildin…"
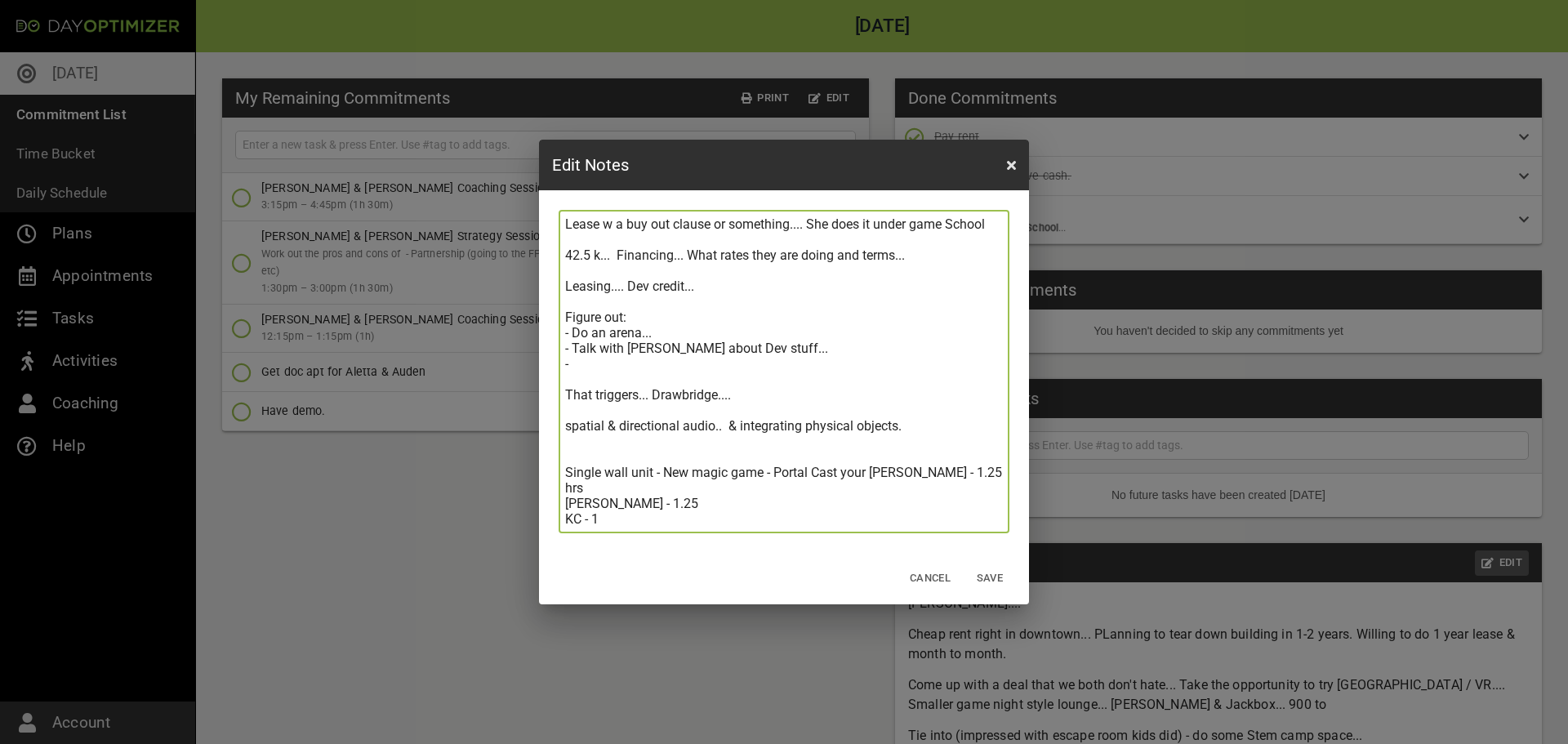
type textarea "[PERSON_NAME].... Cheap rent right in downtown... PLanning to tear down buildin…"
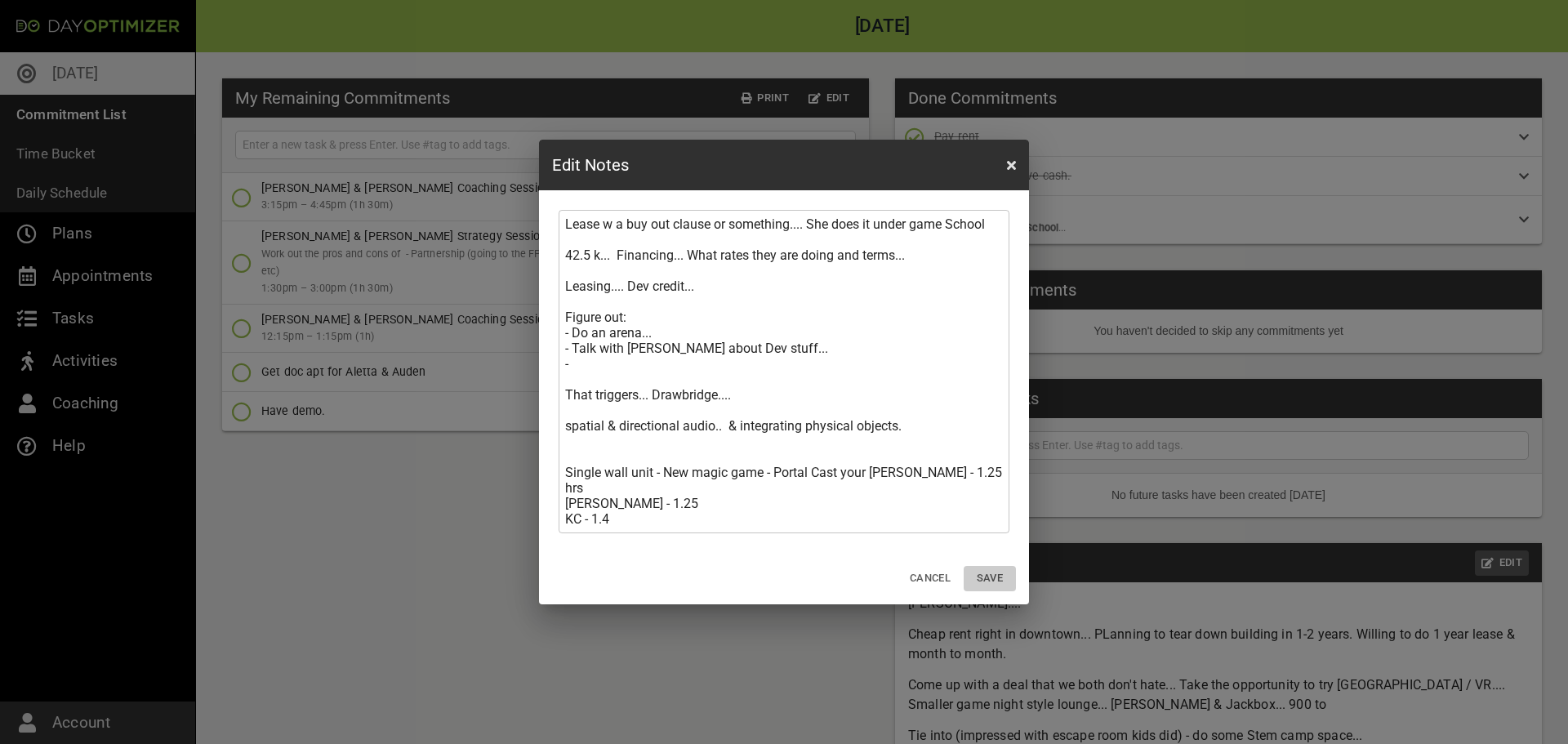
click at [1000, 580] on span "Save" at bounding box center [990, 578] width 39 height 19
